Goal: Information Seeking & Learning: Learn about a topic

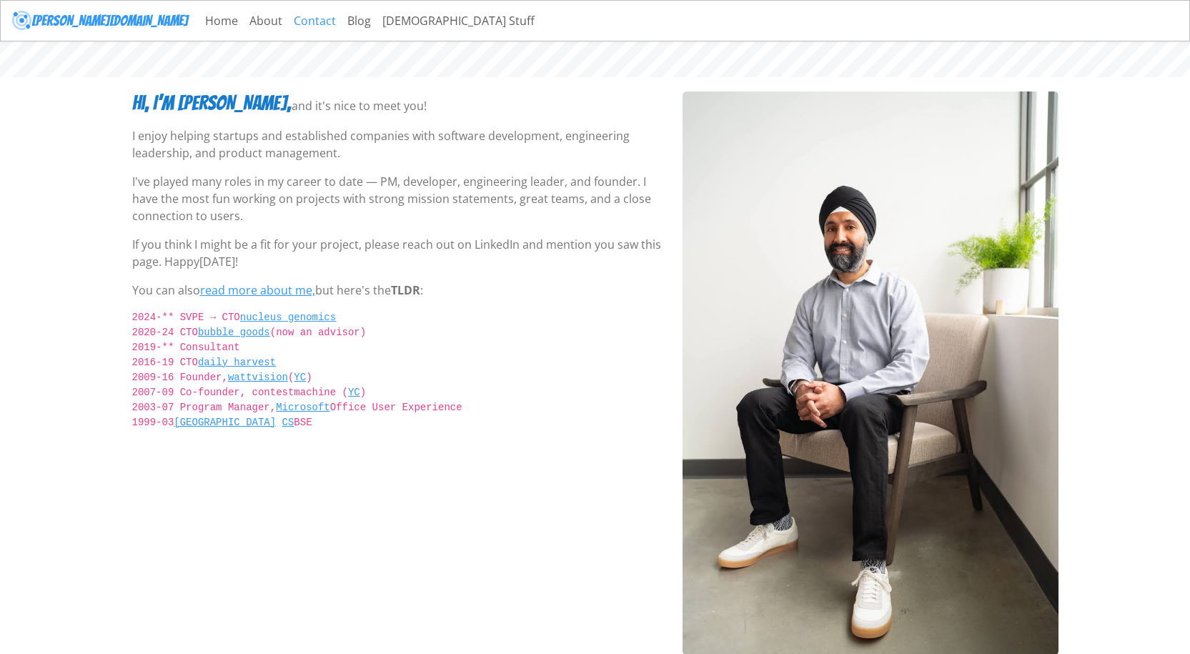
click at [288, 16] on link "Contact" at bounding box center [315, 20] width 54 height 29
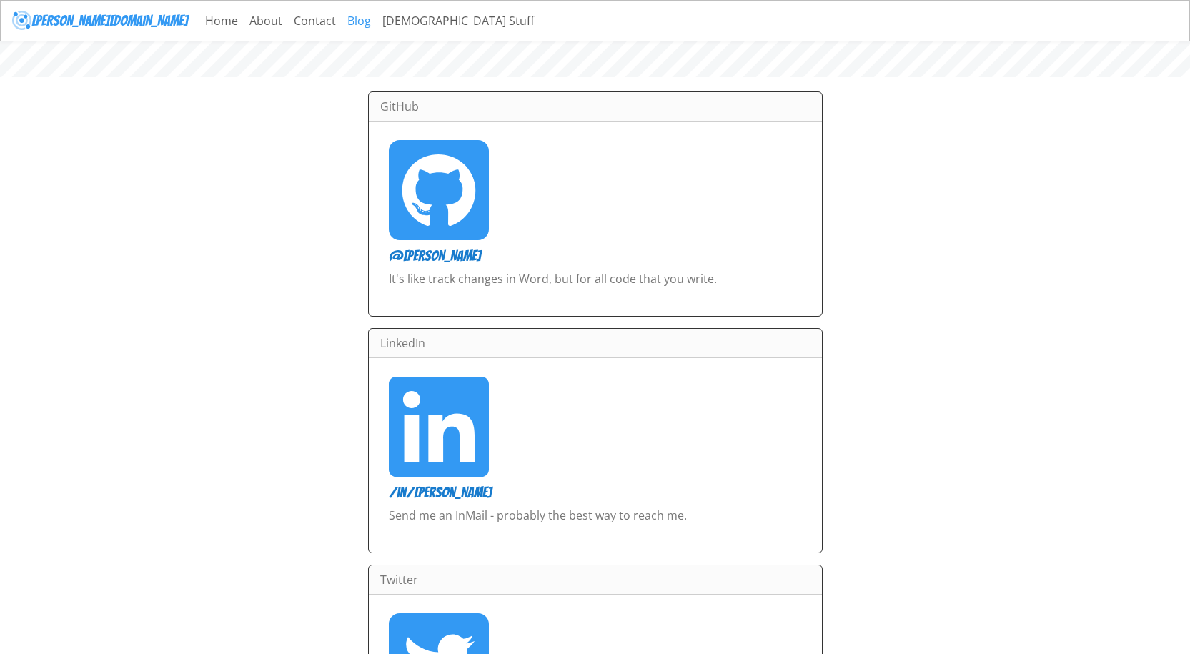
click at [342, 22] on link "Blog" at bounding box center [359, 20] width 35 height 29
